Goal: Task Accomplishment & Management: Use online tool/utility

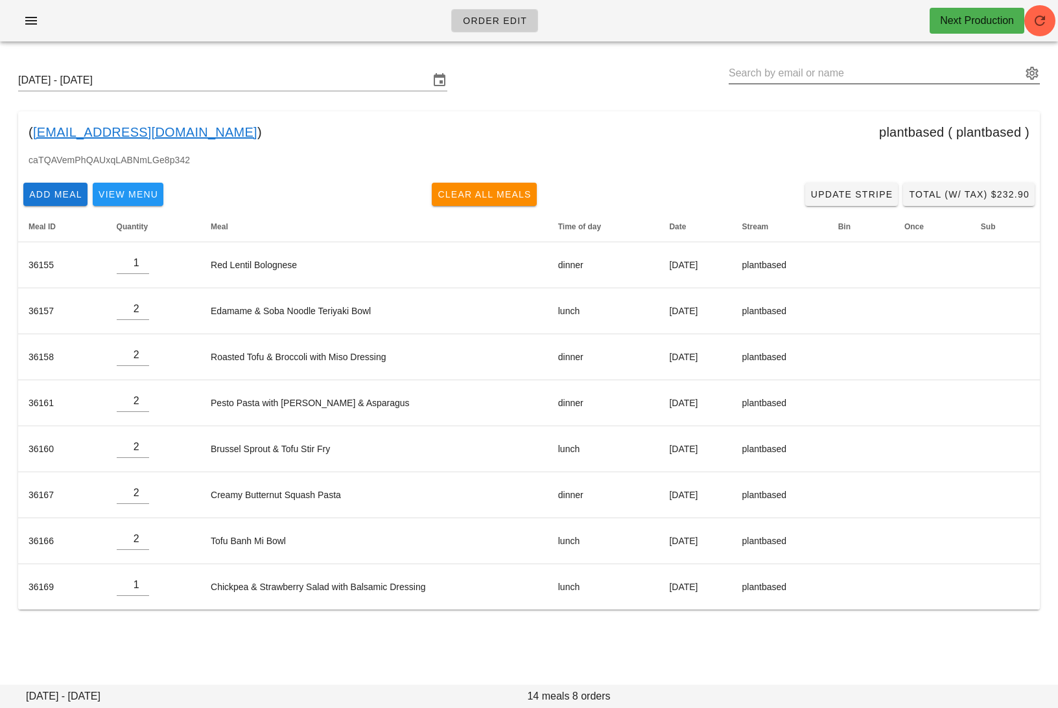
click at [937, 67] on input "text" at bounding box center [874, 73] width 293 height 21
paste input "[EMAIL_ADDRESS][DOMAIN_NAME]"
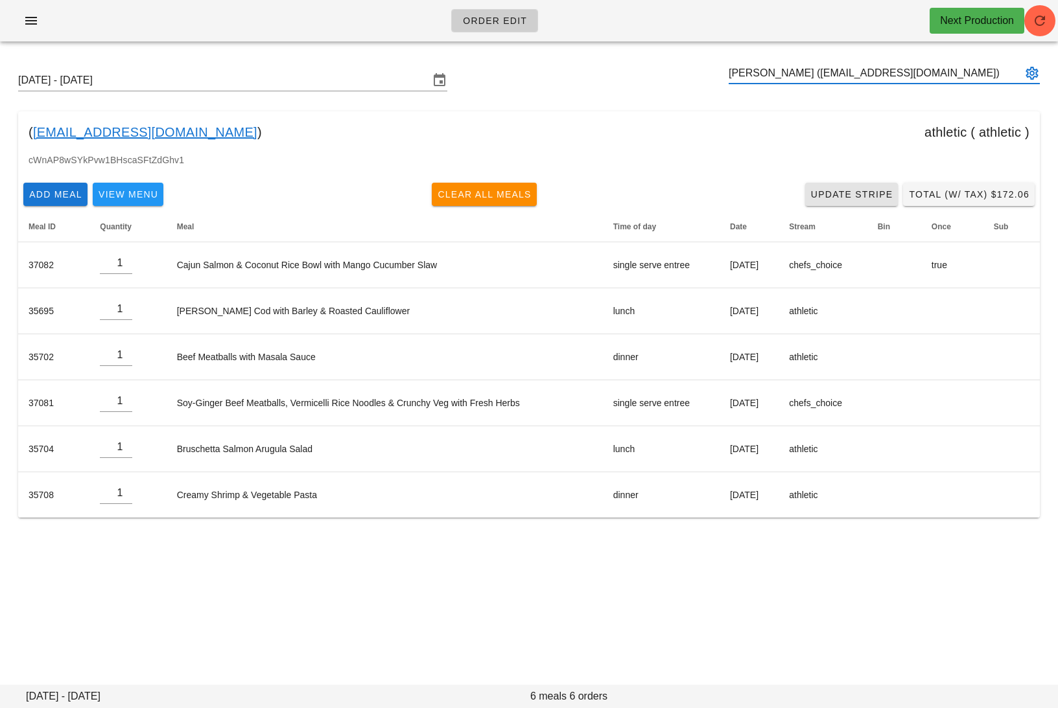
type input "[PERSON_NAME] ([EMAIL_ADDRESS][DOMAIN_NAME])"
click at [856, 187] on link "Update Stripe" at bounding box center [851, 194] width 93 height 23
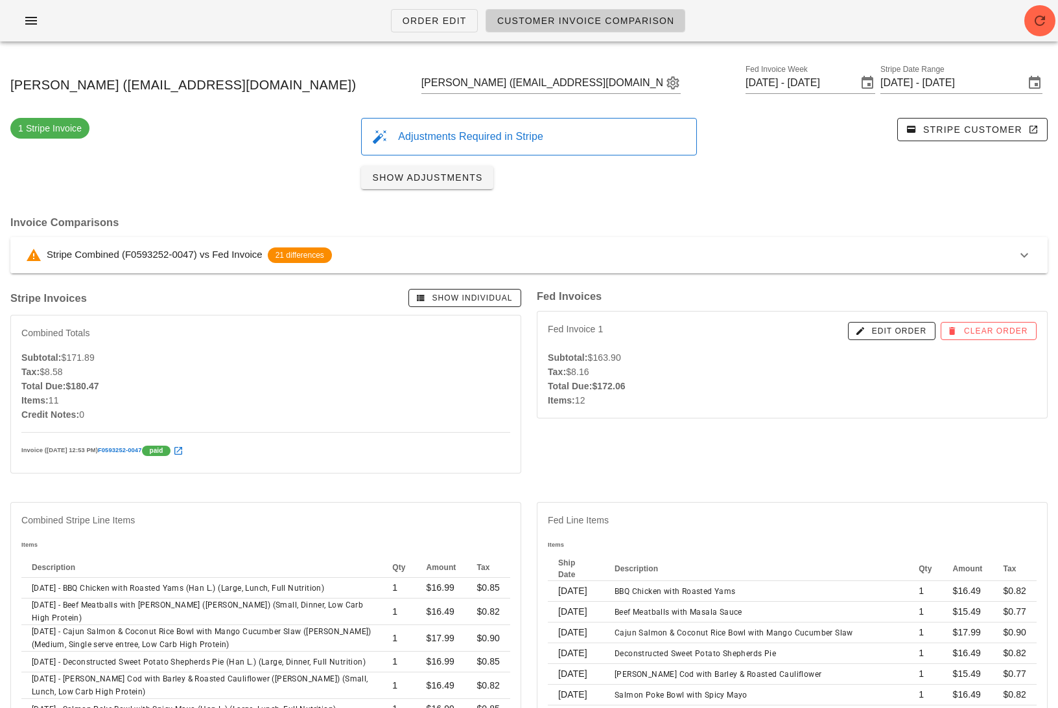
click at [686, 253] on div "Stripe Combined (F0593252-0047) vs Fed Invoice 21 differences" at bounding box center [521, 256] width 990 height 16
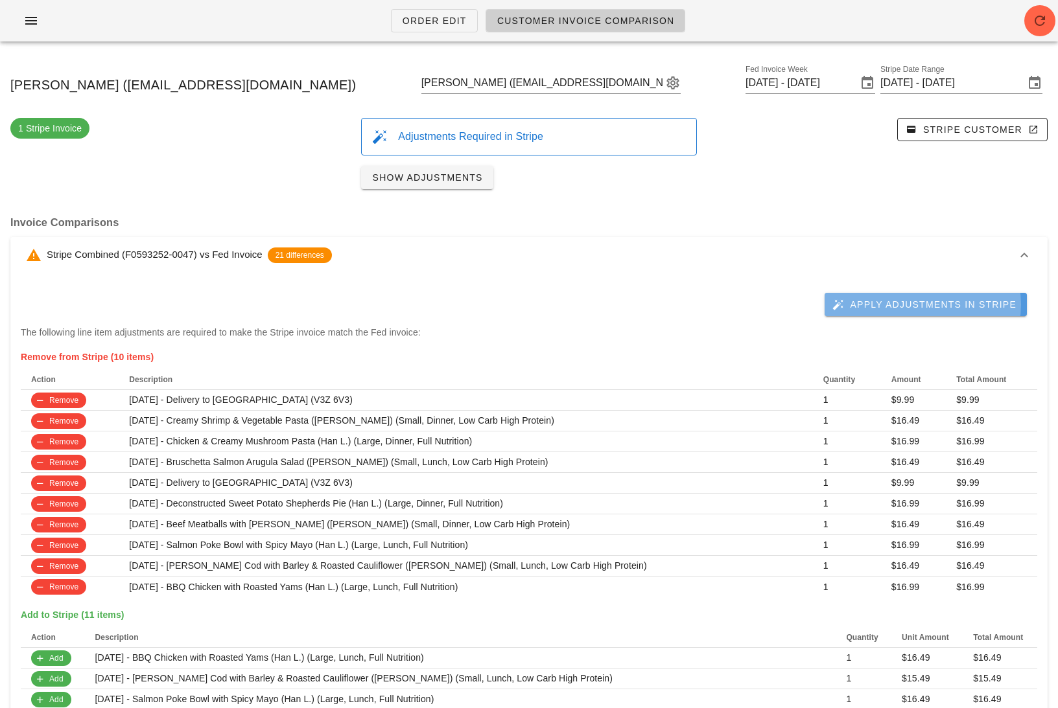
click at [973, 303] on span "Apply Adjustments in Stripe" at bounding box center [925, 305] width 181 height 12
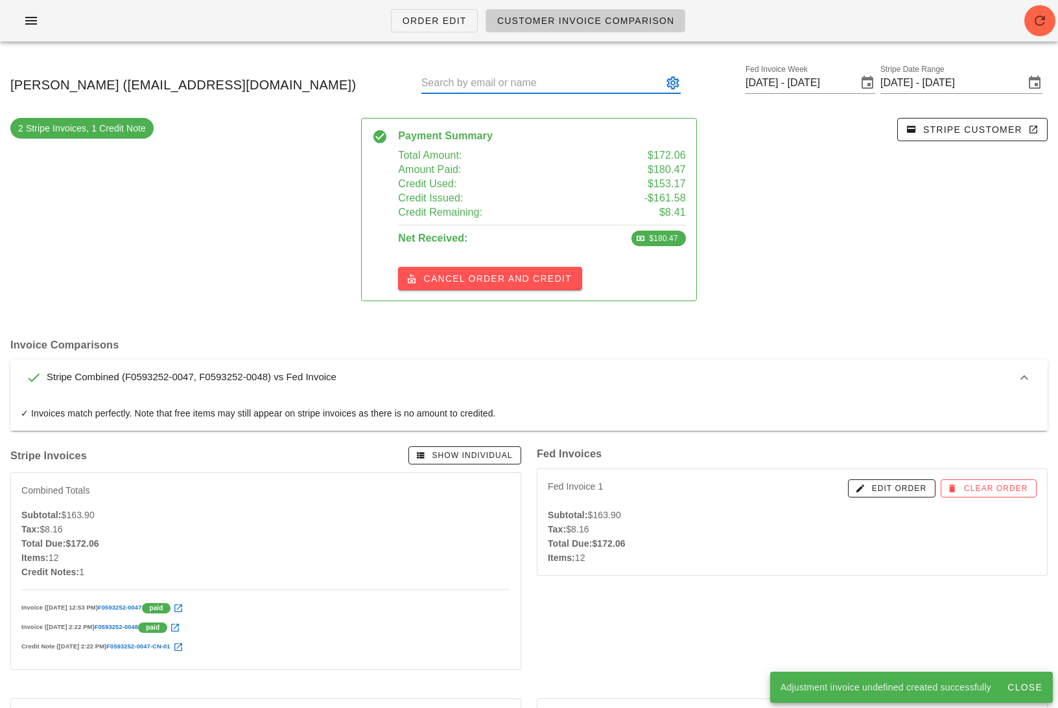
click at [576, 79] on input "text" at bounding box center [541, 83] width 241 height 21
paste input "[PERSON_NAME][EMAIL_ADDRESS][DOMAIN_NAME]"
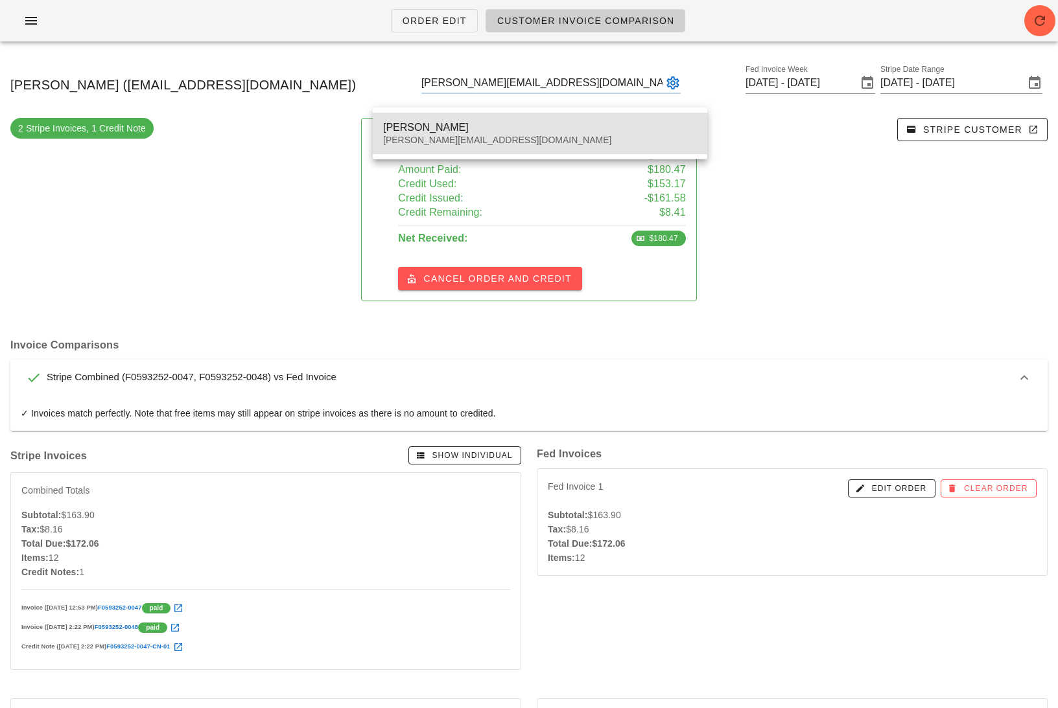
click at [564, 128] on div "[PERSON_NAME]" at bounding box center [540, 127] width 314 height 12
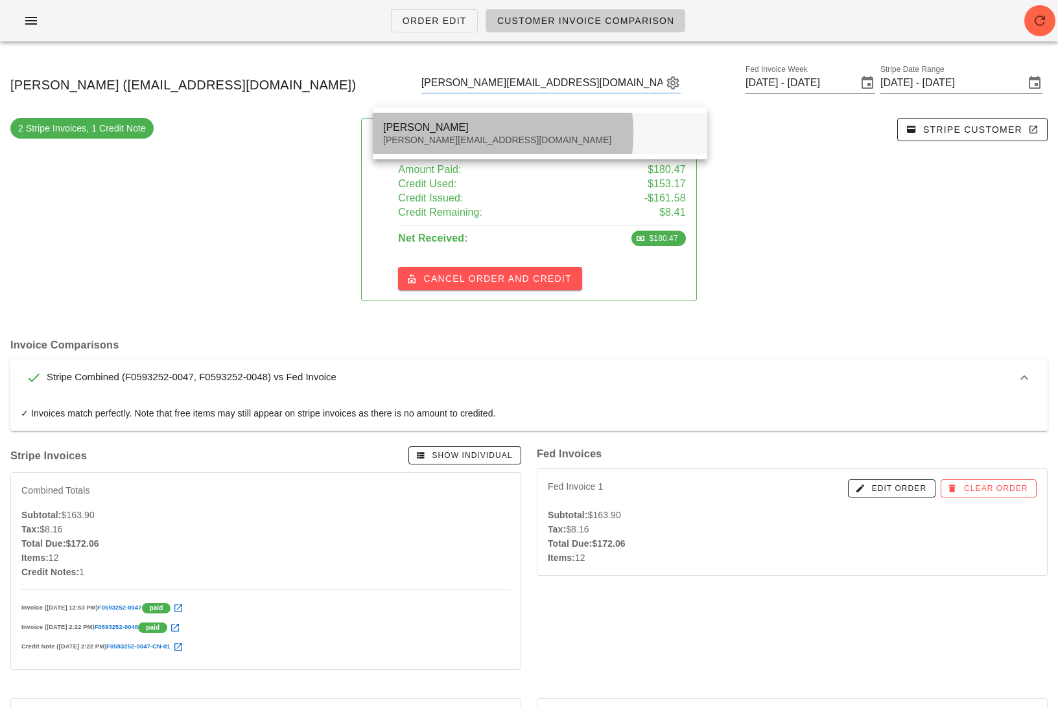
type input "[PERSON_NAME] ([PERSON_NAME][EMAIL_ADDRESS][DOMAIN_NAME])"
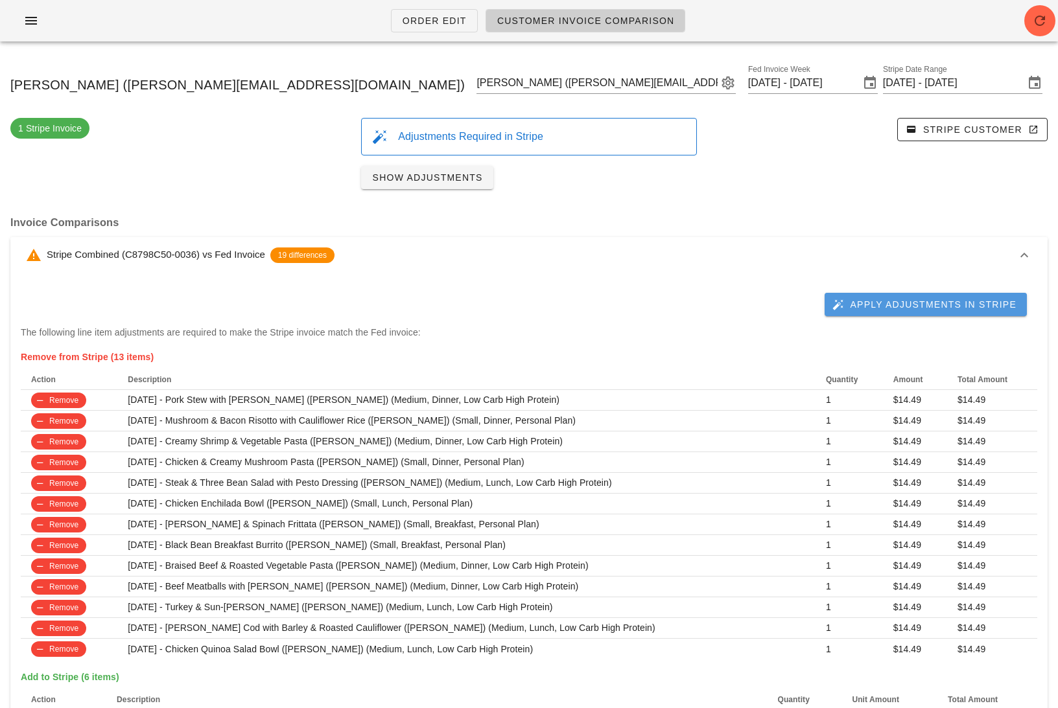
click at [917, 302] on span "Apply Adjustments in Stripe" at bounding box center [925, 305] width 181 height 12
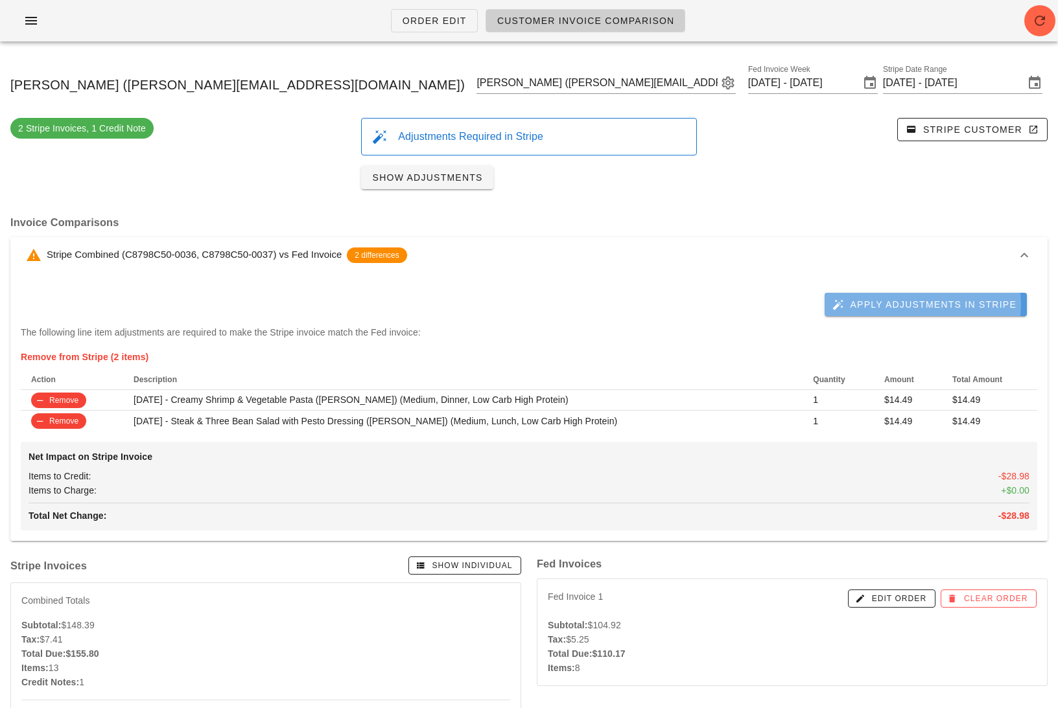
click at [873, 306] on span "Apply Adjustments in Stripe" at bounding box center [925, 305] width 181 height 12
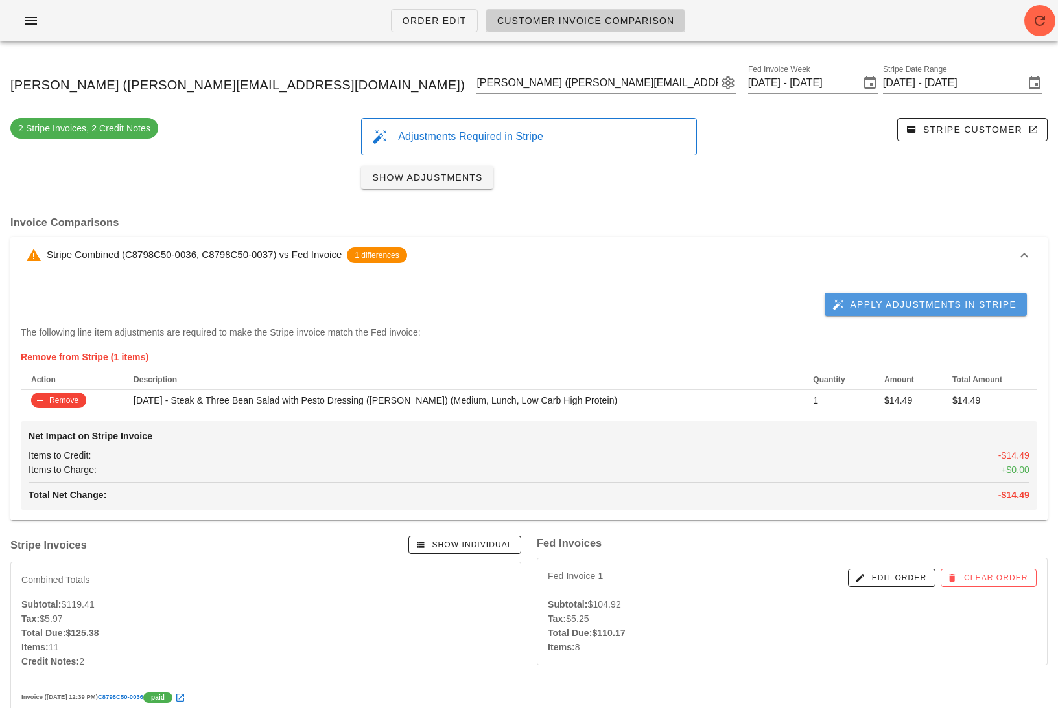
click at [875, 299] on span "Apply Adjustments in Stripe" at bounding box center [925, 305] width 181 height 12
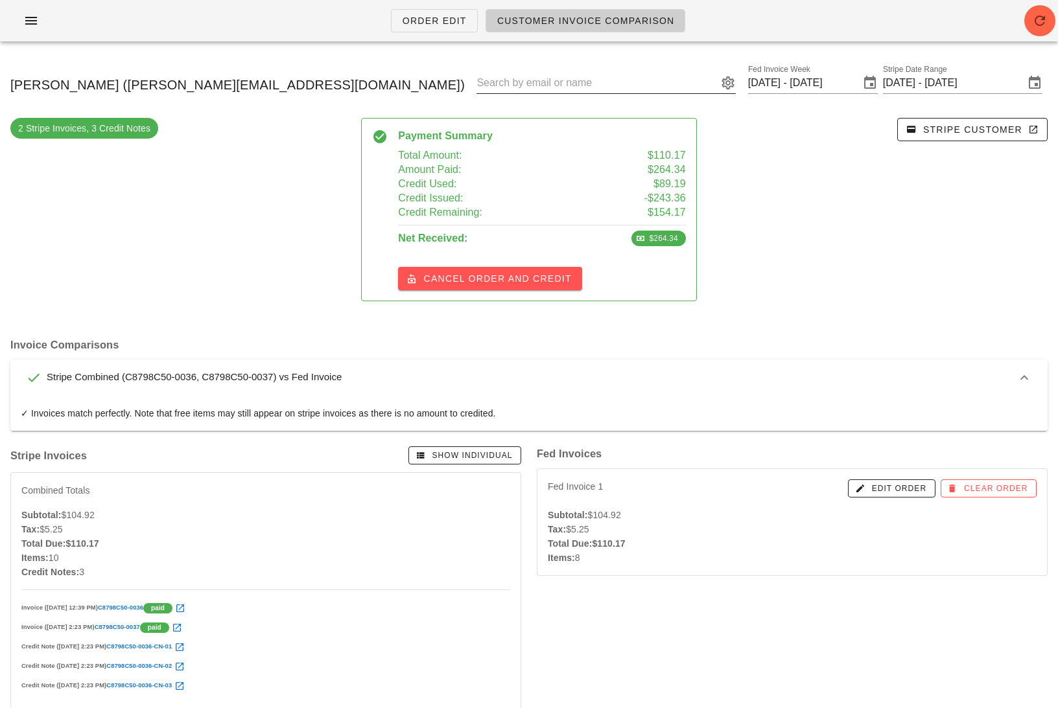
click at [517, 84] on input "text" at bounding box center [596, 83] width 241 height 21
paste input "[EMAIL_ADDRESS][PERSON_NAME][DOMAIN_NAME]"
type input "[PERSON_NAME] ([EMAIL_ADDRESS][PERSON_NAME][DOMAIN_NAME])"
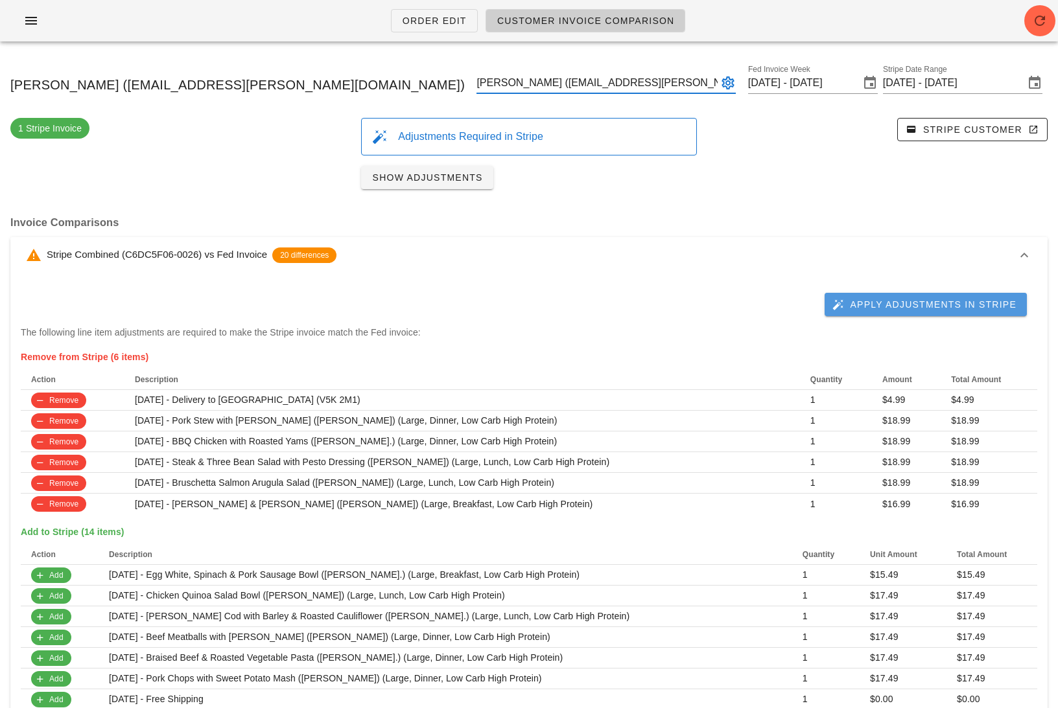
click at [917, 303] on span "Apply Adjustments in Stripe" at bounding box center [925, 305] width 181 height 12
